Goal: Transaction & Acquisition: Purchase product/service

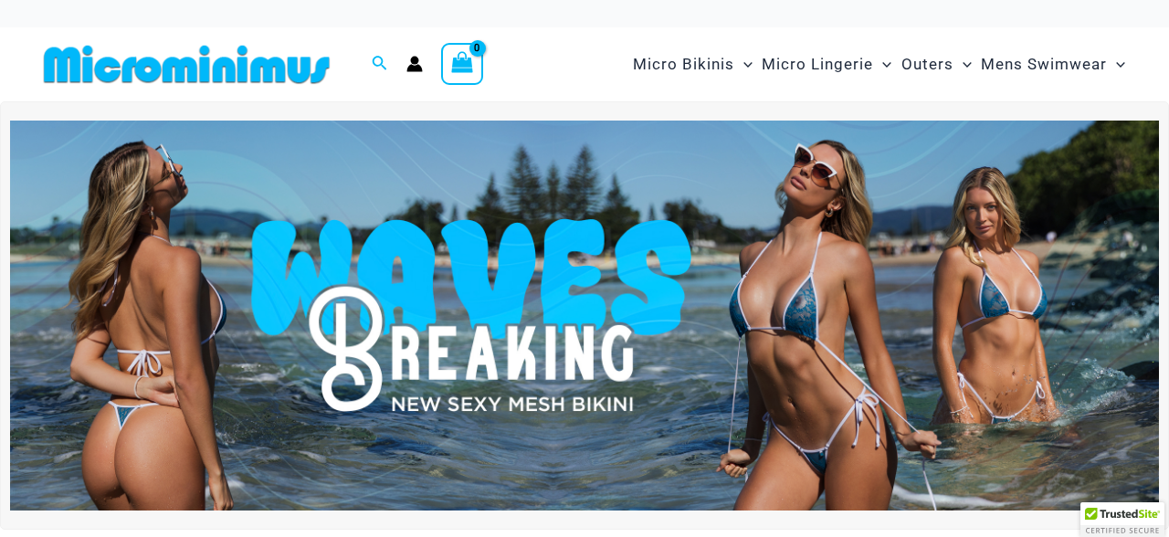
click at [746, 97] on div "Micro Bikinis Menu Toggle Sexy Bikini Sets Bikini Tops Bikini Bottoms Menu Togg…" at bounding box center [848, 64] width 569 height 74
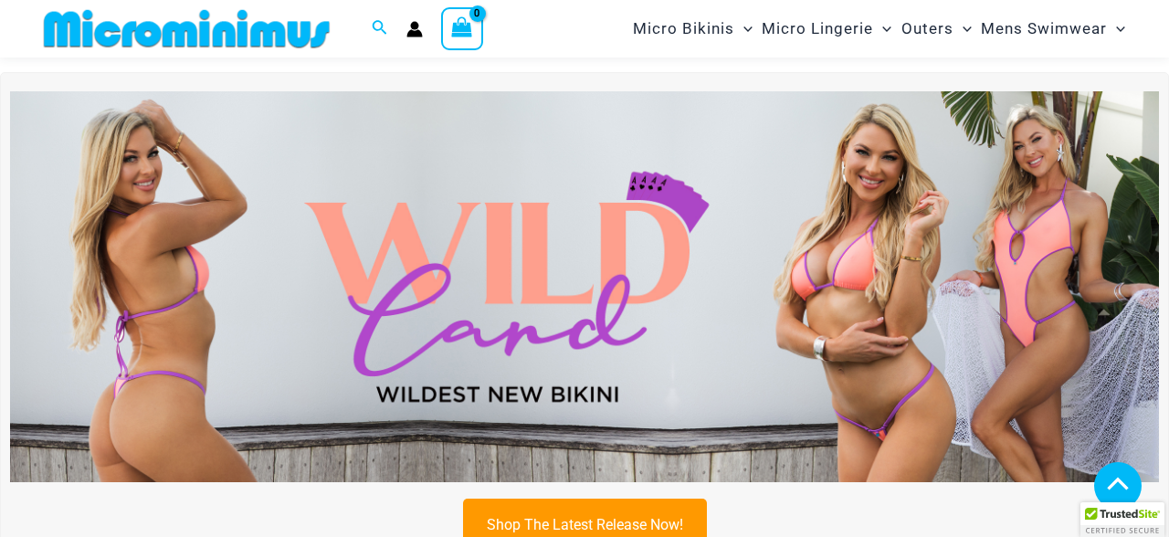
scroll to position [475, 0]
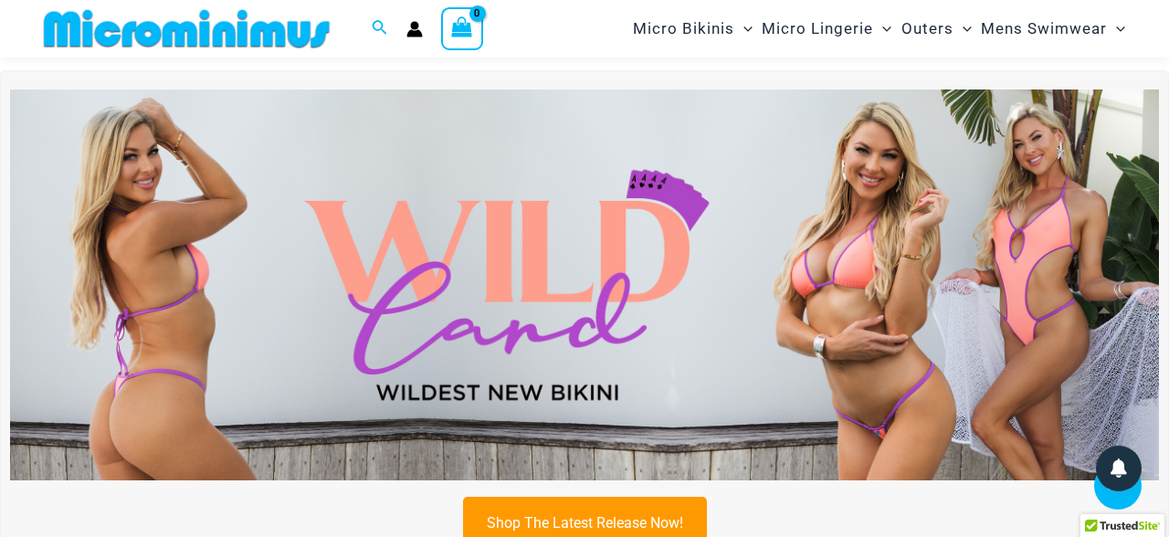
click at [550, 264] on img at bounding box center [584, 285] width 1149 height 391
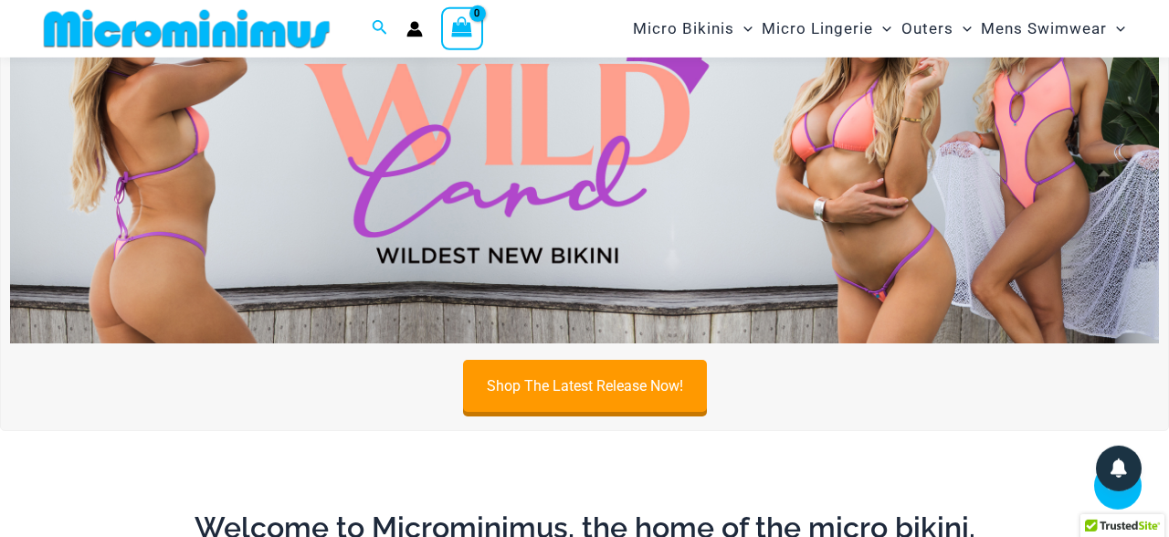
scroll to position [0, 0]
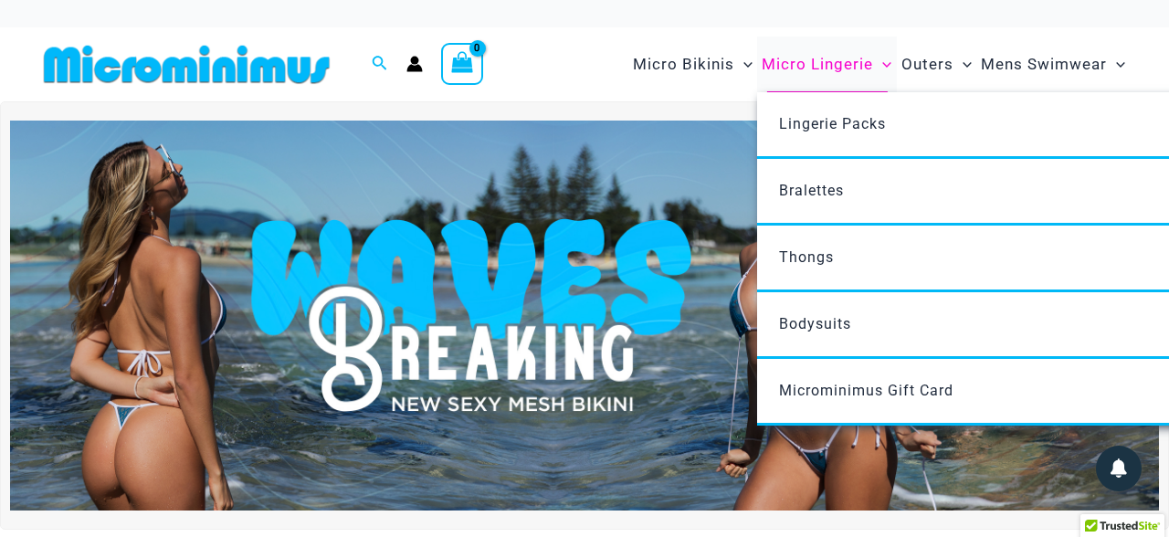
click at [803, 66] on span "Micro Lingerie" at bounding box center [817, 64] width 111 height 47
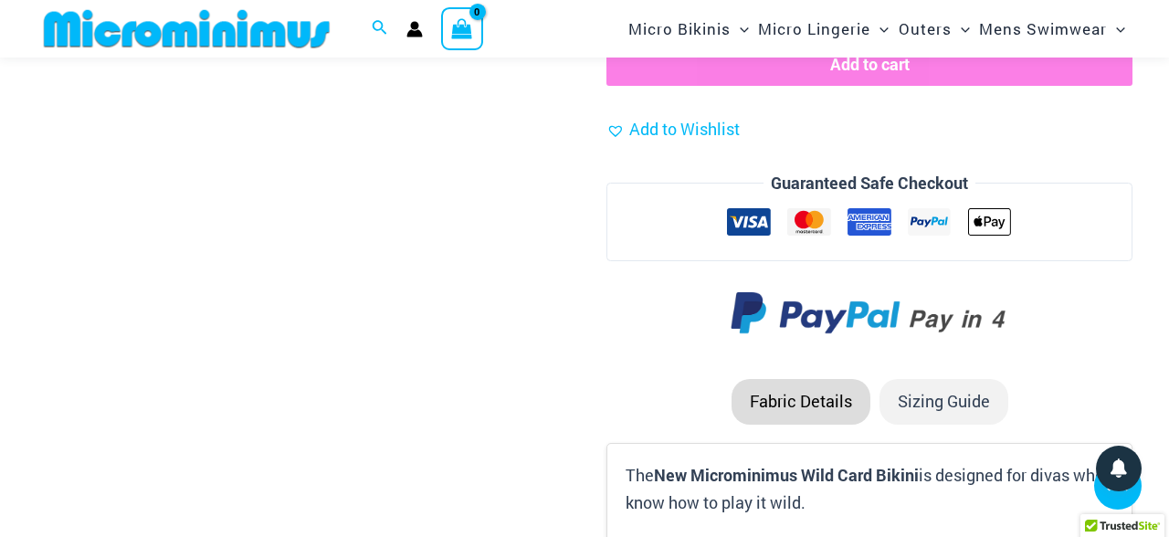
scroll to position [2368, 0]
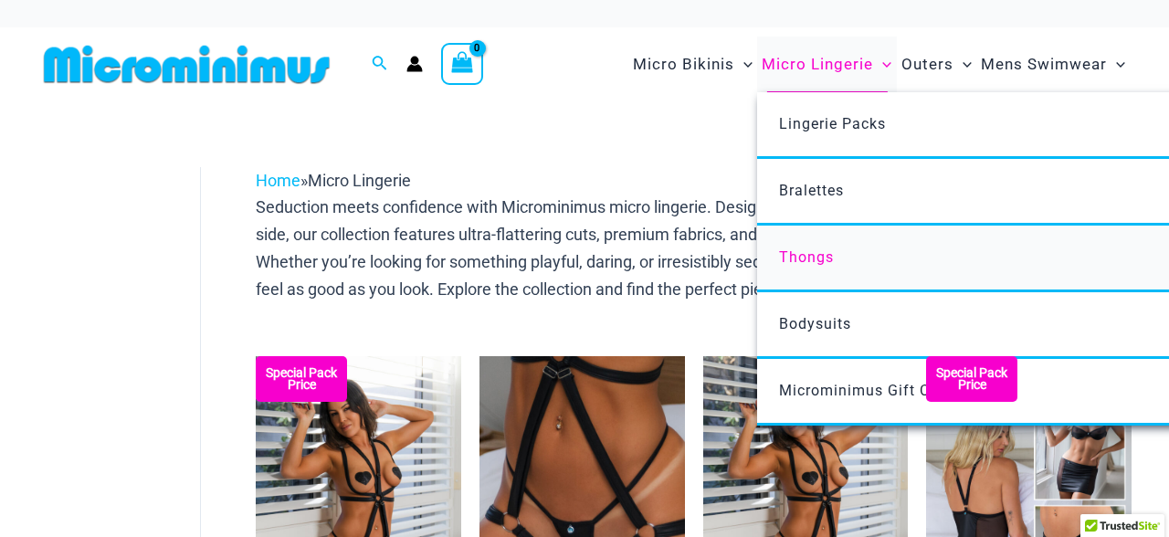
click at [802, 261] on span "Thongs" at bounding box center [806, 256] width 55 height 17
click at [817, 328] on span "Bodysuits" at bounding box center [815, 323] width 72 height 17
click at [818, 389] on span "Microminimus Gift Card" at bounding box center [866, 390] width 174 height 17
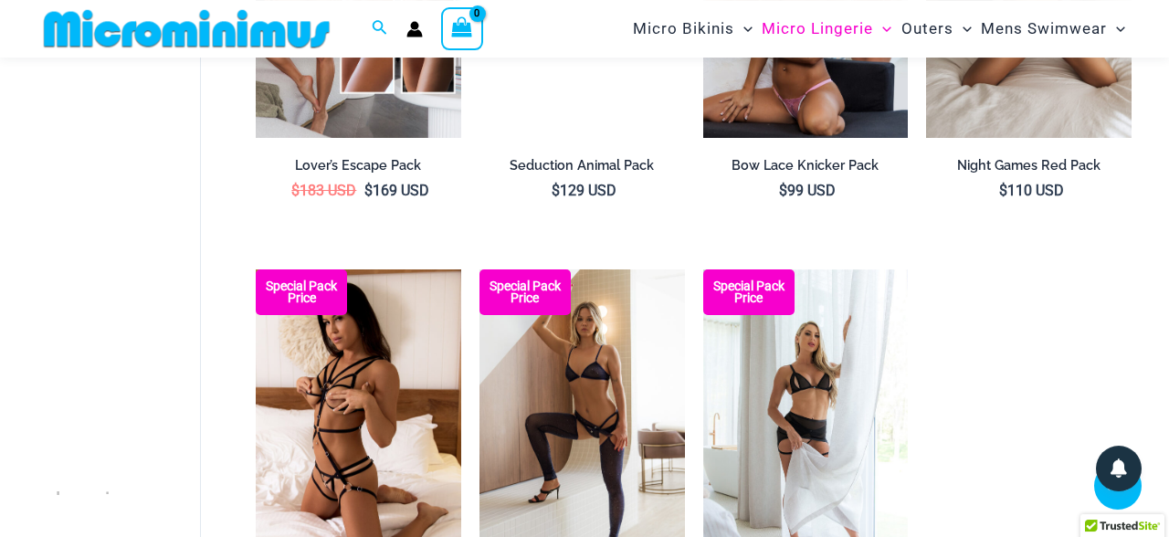
scroll to position [1714, 0]
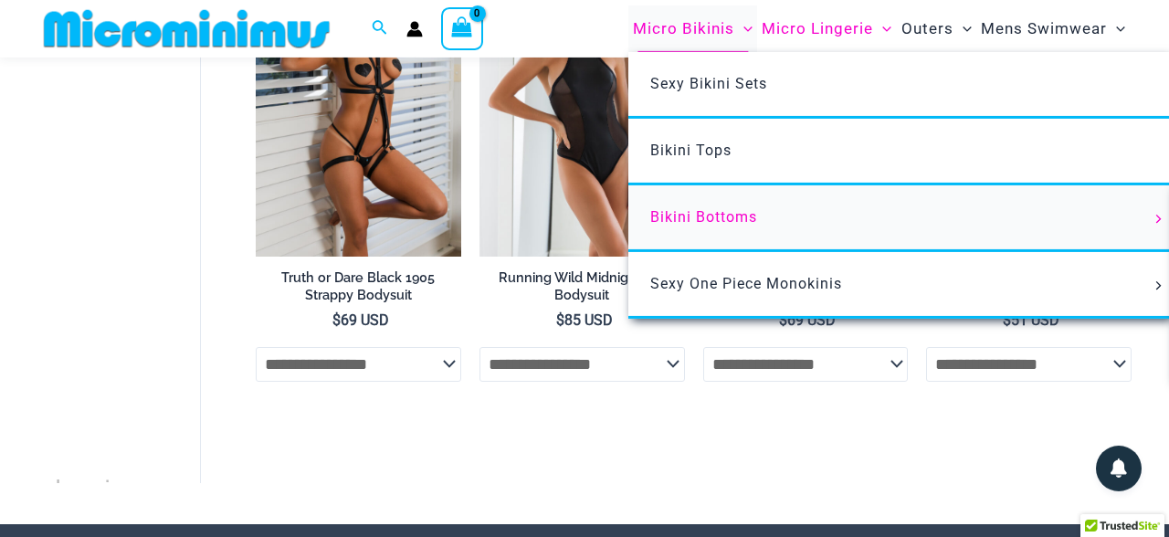
scroll to position [253, 0]
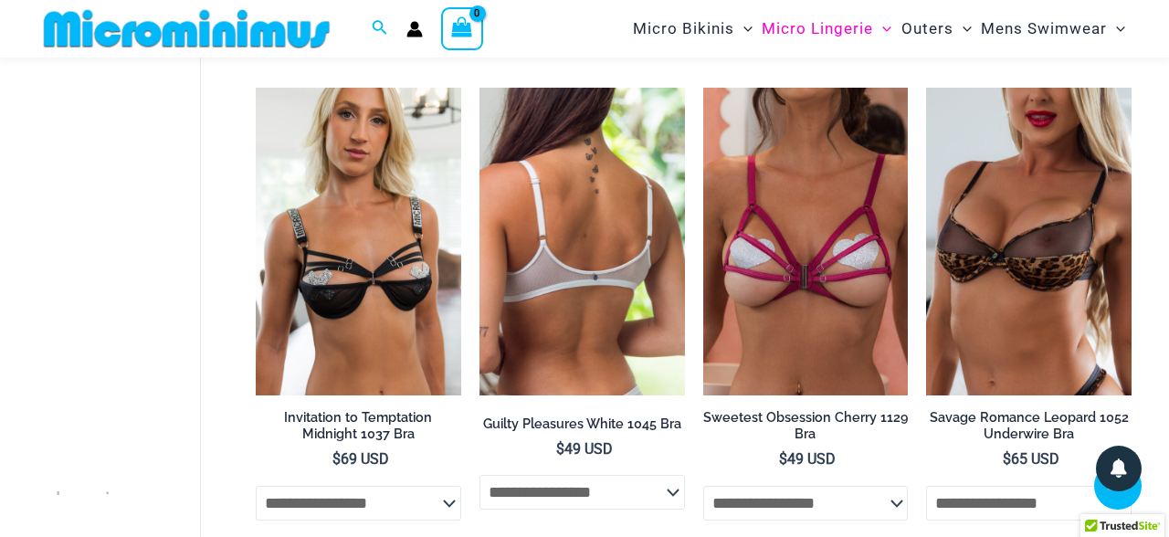
scroll to position [1034, 0]
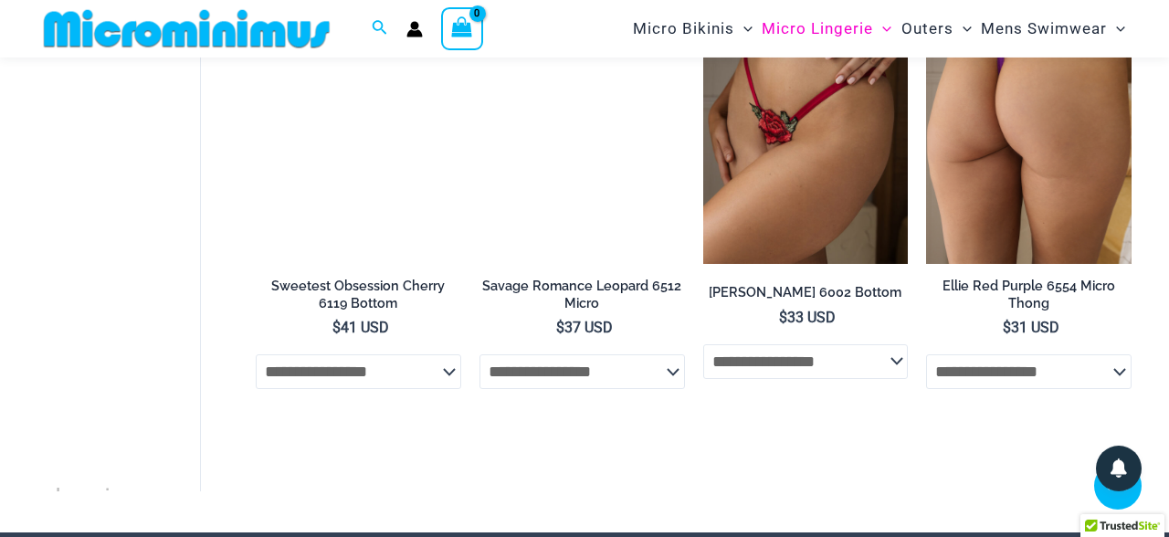
scroll to position [1728, 0]
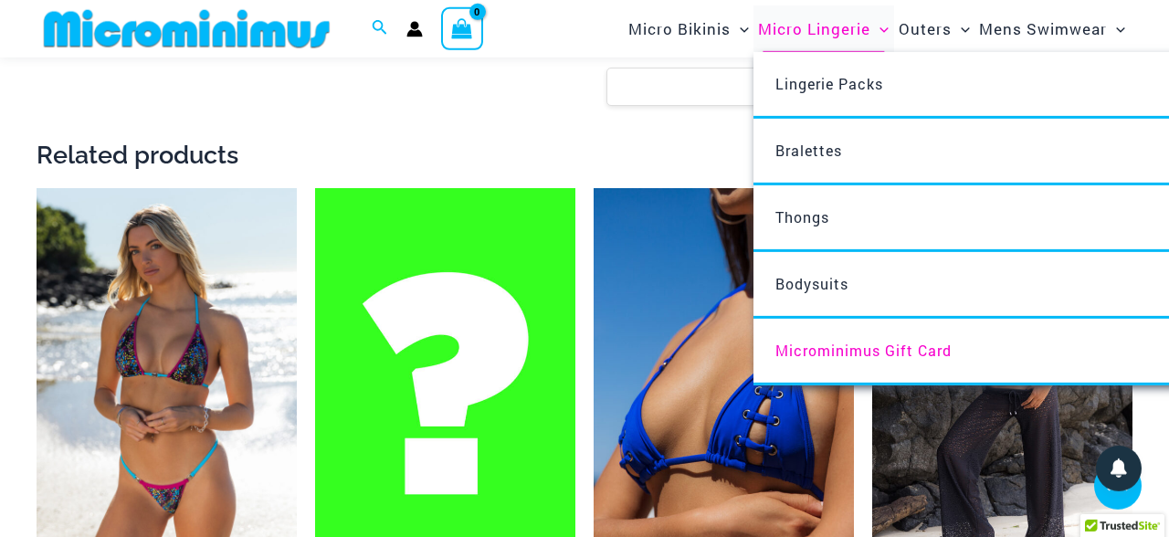
scroll to position [1002, 0]
